Goal: Navigation & Orientation: Find specific page/section

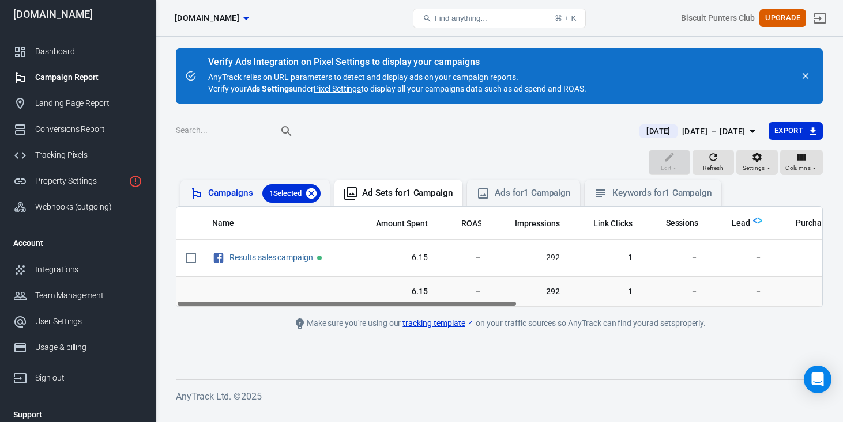
click at [314, 192] on icon at bounding box center [311, 193] width 10 height 10
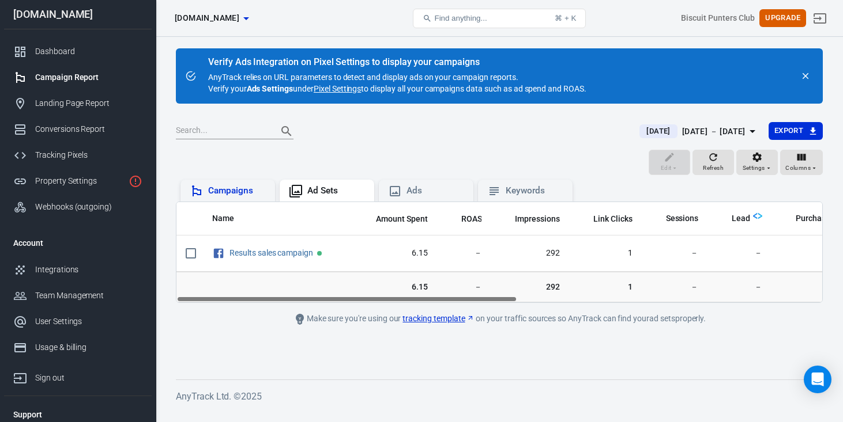
click at [344, 88] on link "Pixel Settings" at bounding box center [337, 89] width 47 height 12
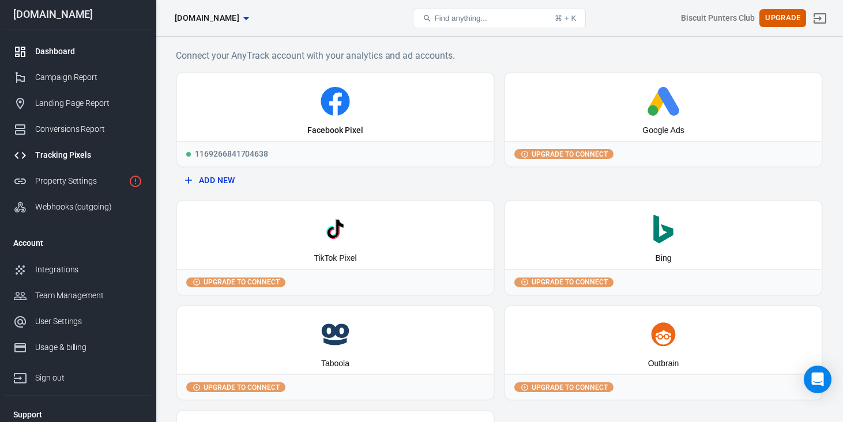
click at [61, 52] on div "Dashboard" at bounding box center [88, 52] width 107 height 12
